Goal: Task Accomplishment & Management: Use online tool/utility

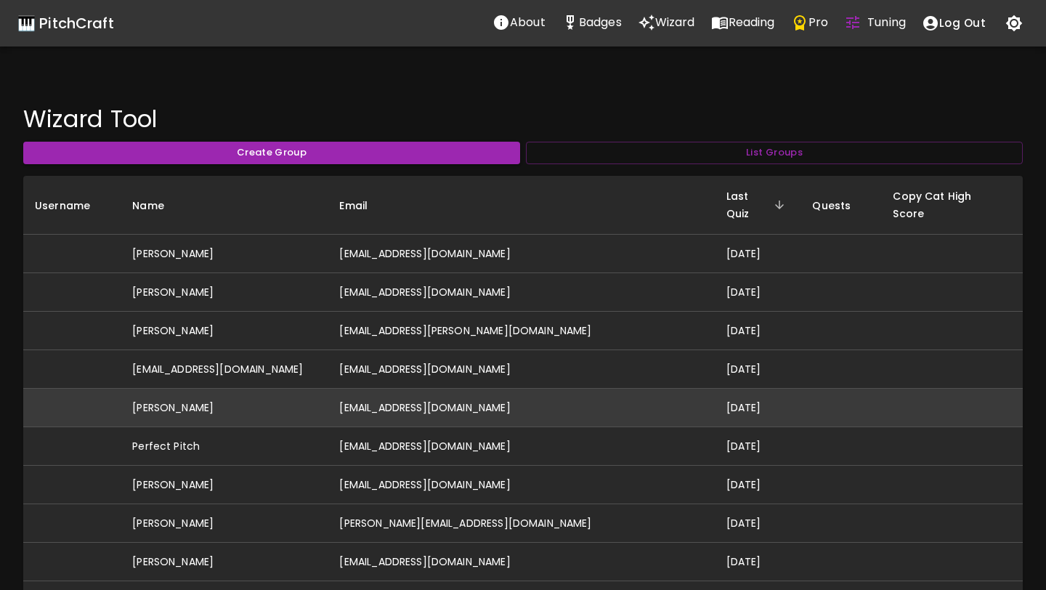
click at [280, 391] on td "[PERSON_NAME]" at bounding box center [224, 408] width 207 height 39
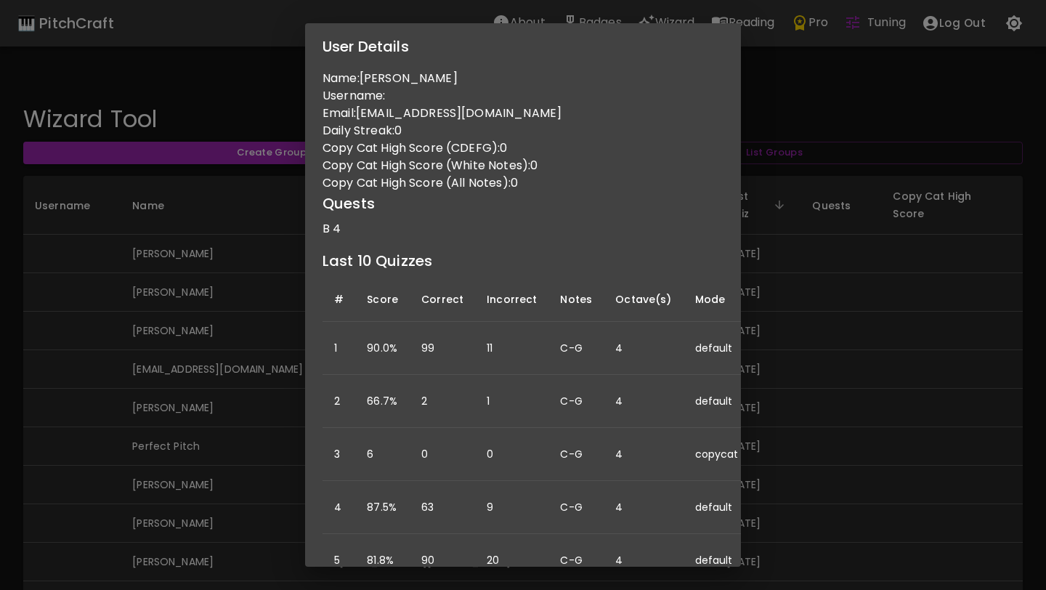
click at [498, 428] on td "0" at bounding box center [511, 454] width 73 height 53
click at [34, 477] on div "User Details Name: [PERSON_NAME] Username: Email: [PERSON_NAME][EMAIL_ADDRESS][…" at bounding box center [523, 295] width 1046 height 590
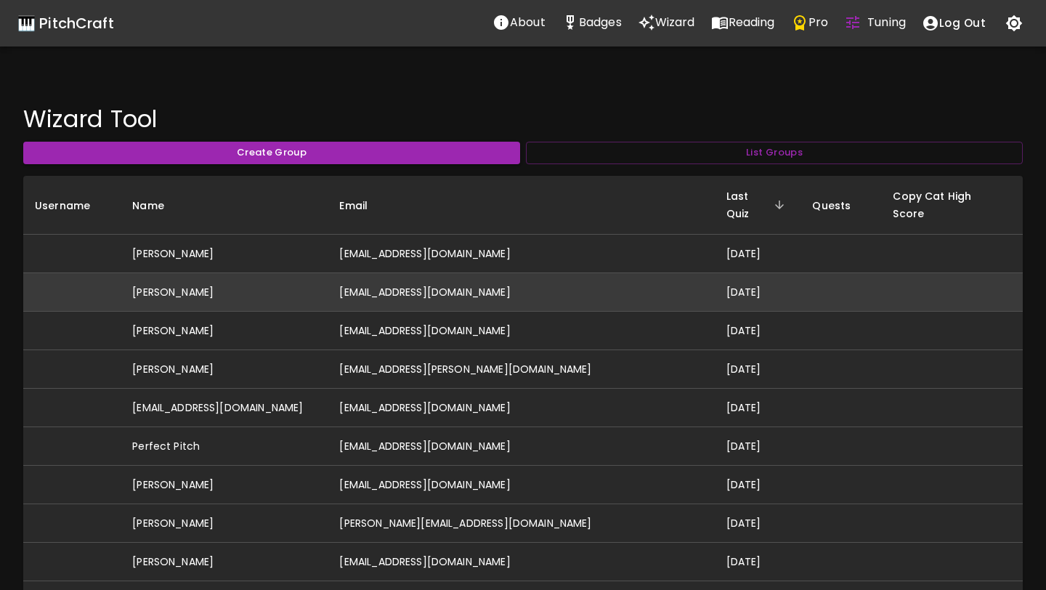
click at [406, 285] on td "[EMAIL_ADDRESS][DOMAIN_NAME]" at bounding box center [521, 292] width 387 height 39
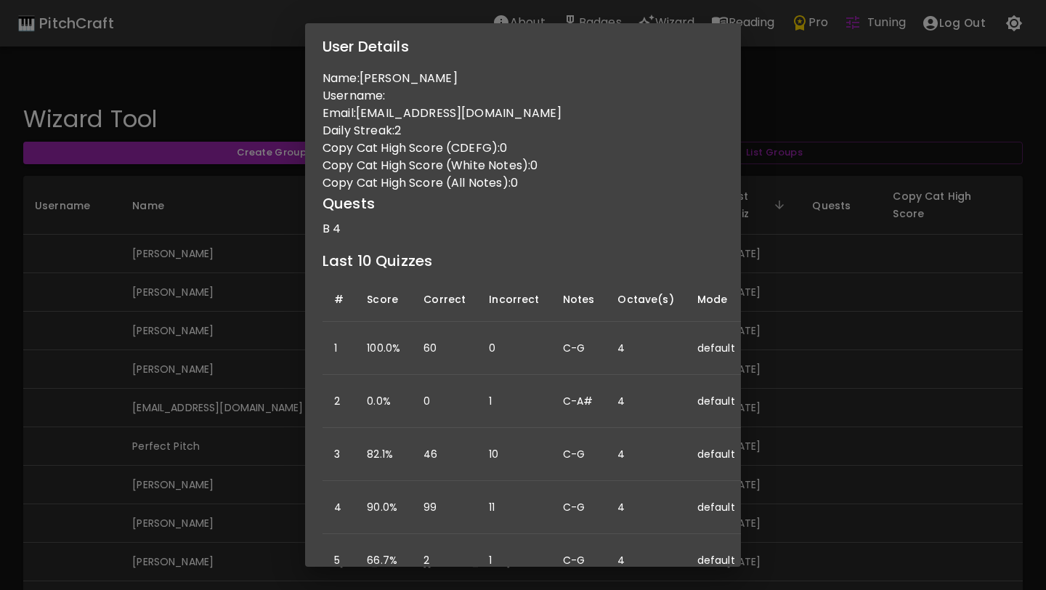
click at [248, 342] on div "User Details Name: Ashley Varian Username: Email: ashleymovold@gmail.com Daily …" at bounding box center [523, 295] width 1046 height 590
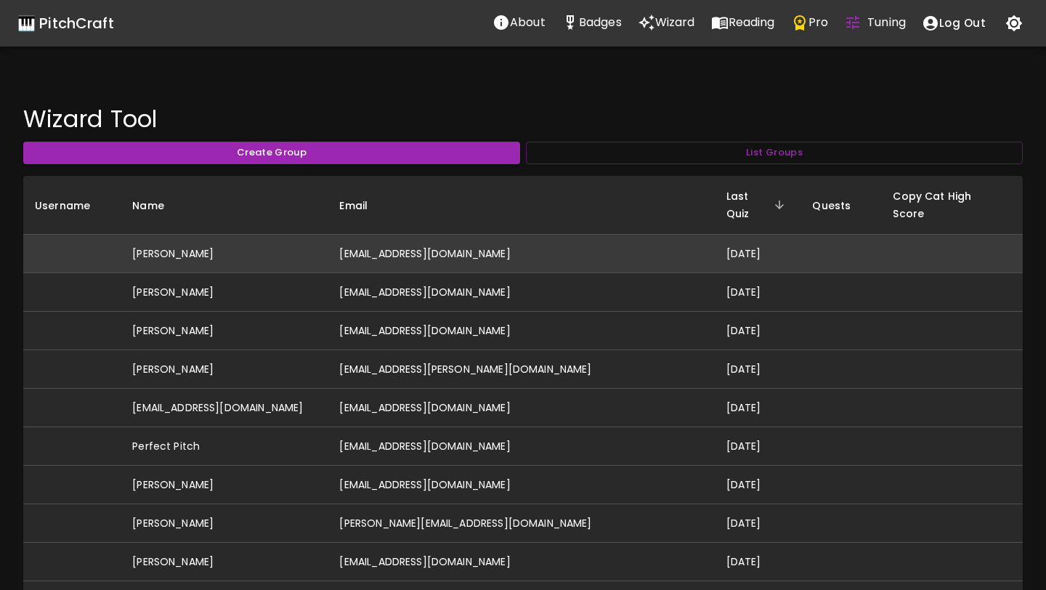
click at [297, 241] on td "[PERSON_NAME]" at bounding box center [224, 254] width 207 height 39
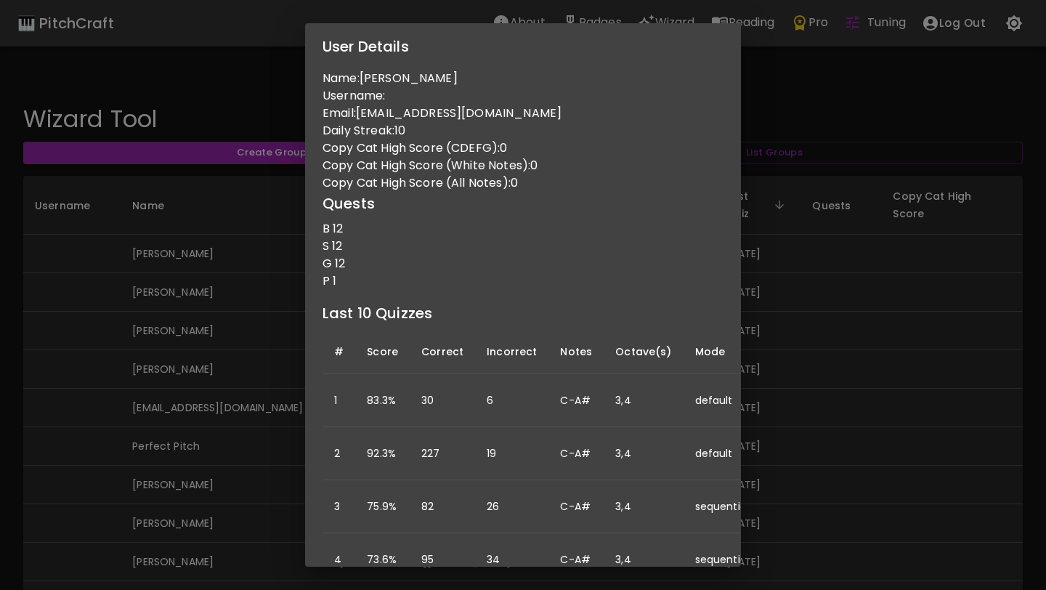
click at [265, 325] on div "User Details Name: Skyler Barron Username: Email: skylermayb@gmail.com Daily St…" at bounding box center [523, 295] width 1046 height 590
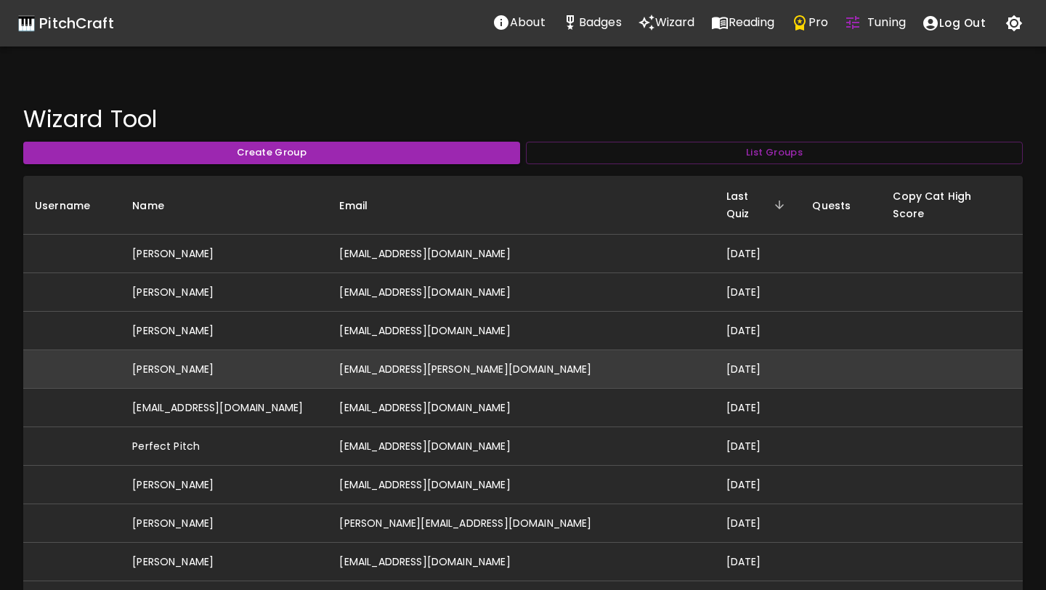
click at [232, 362] on td "[PERSON_NAME]" at bounding box center [224, 369] width 207 height 39
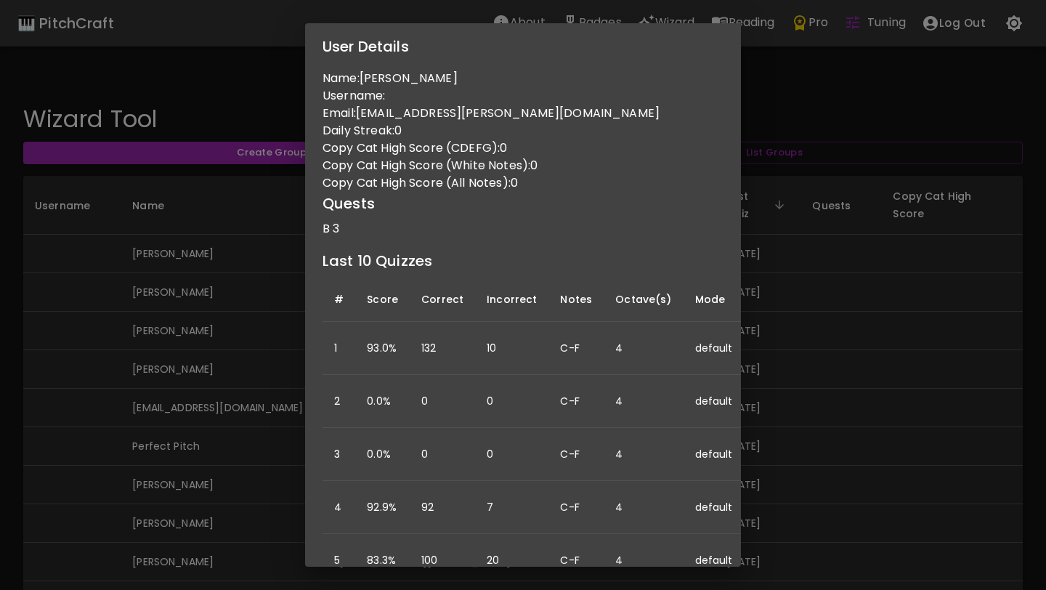
click at [229, 400] on div "User Details Name: Abigail Hinchcliffe Username: Email: abigail.r.hinchcliffe@g…" at bounding box center [523, 295] width 1046 height 590
